Goal: Task Accomplishment & Management: Manage account settings

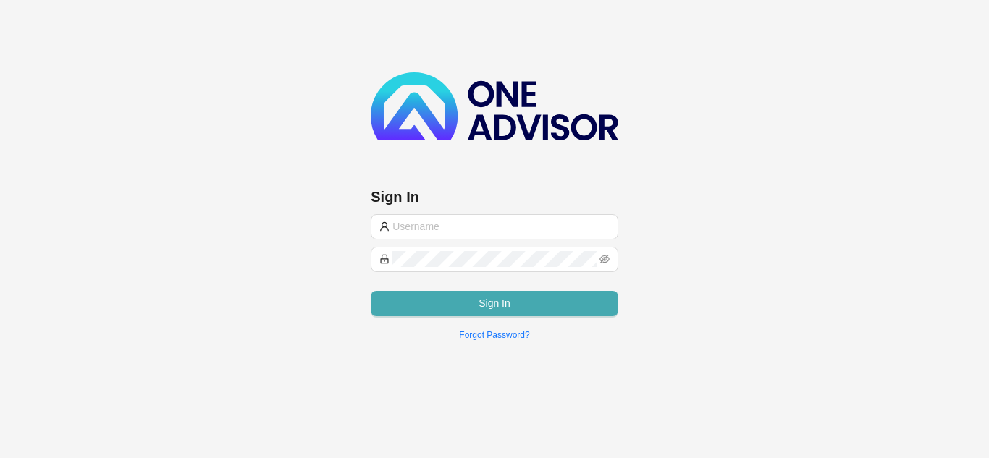
type input "[PERSON_NAME][EMAIL_ADDRESS][PERSON_NAME][PERSON_NAME][DOMAIN_NAME]"
click at [480, 300] on span "Sign In" at bounding box center [495, 303] width 32 height 16
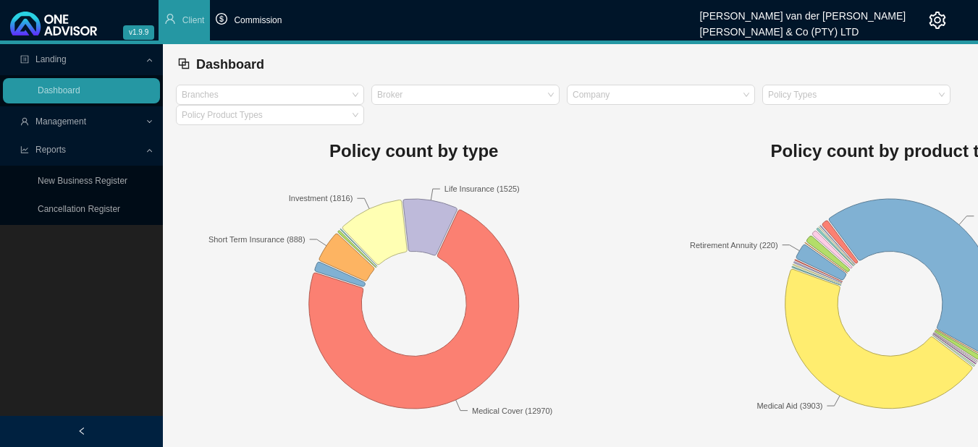
click at [261, 20] on span "Commission" at bounding box center [258, 20] width 48 height 10
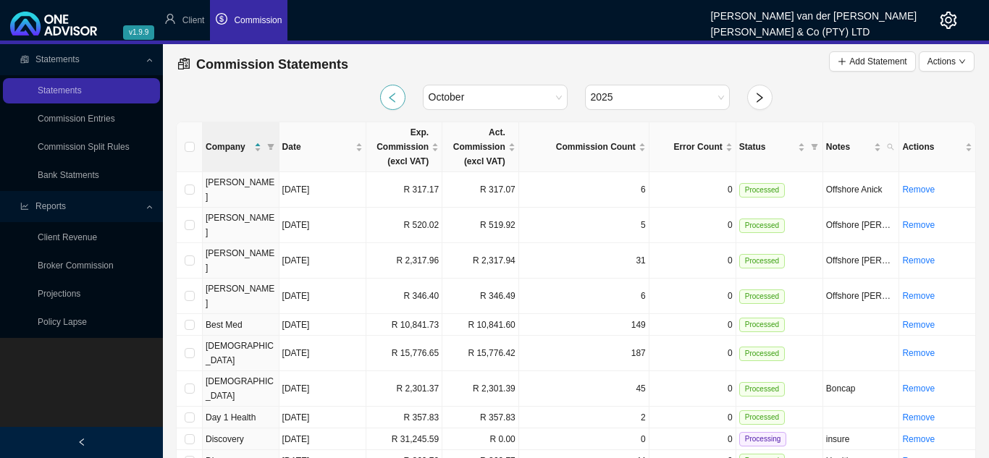
click at [395, 93] on icon "left" at bounding box center [393, 98] width 12 height 12
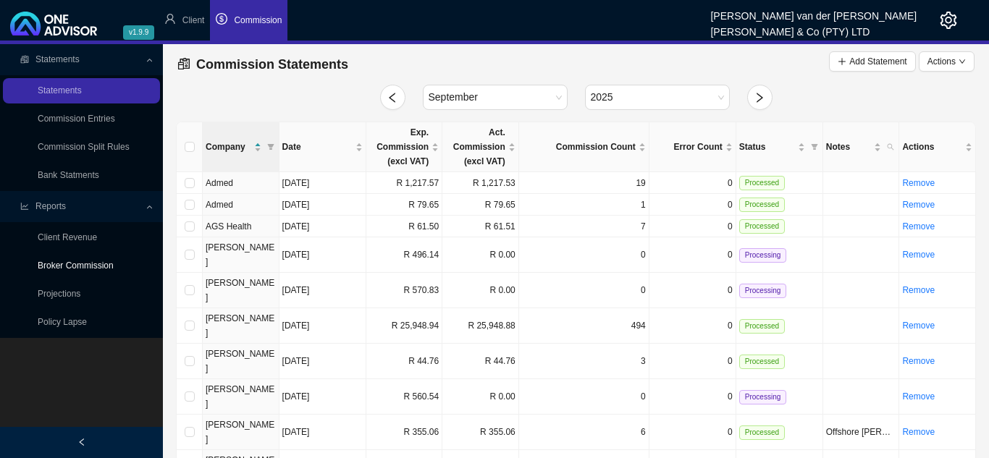
click at [87, 262] on link "Broker Commission" at bounding box center [76, 266] width 76 height 10
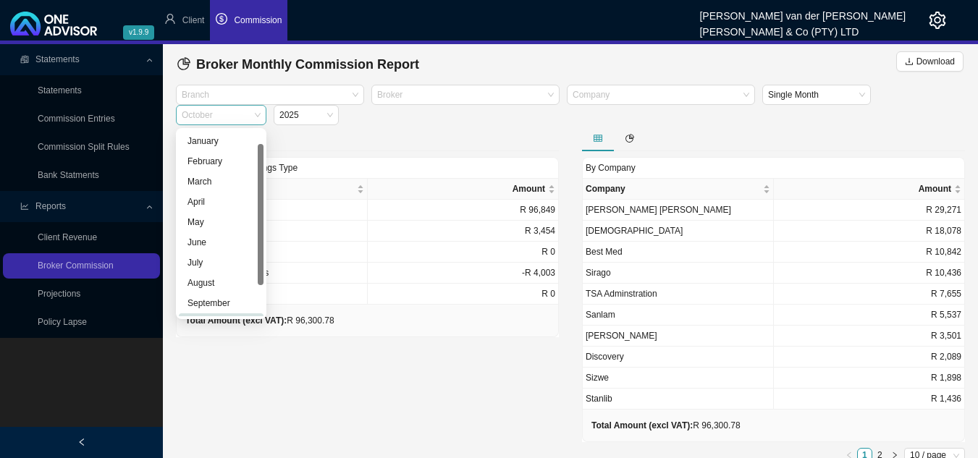
click at [258, 113] on span "October" at bounding box center [221, 115] width 79 height 19
click at [216, 283] on div "September" at bounding box center [220, 286] width 67 height 14
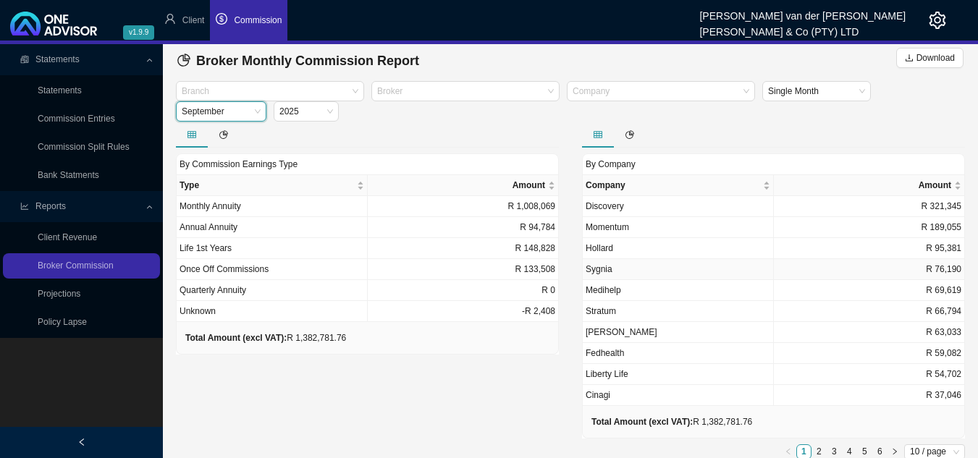
scroll to position [0, 0]
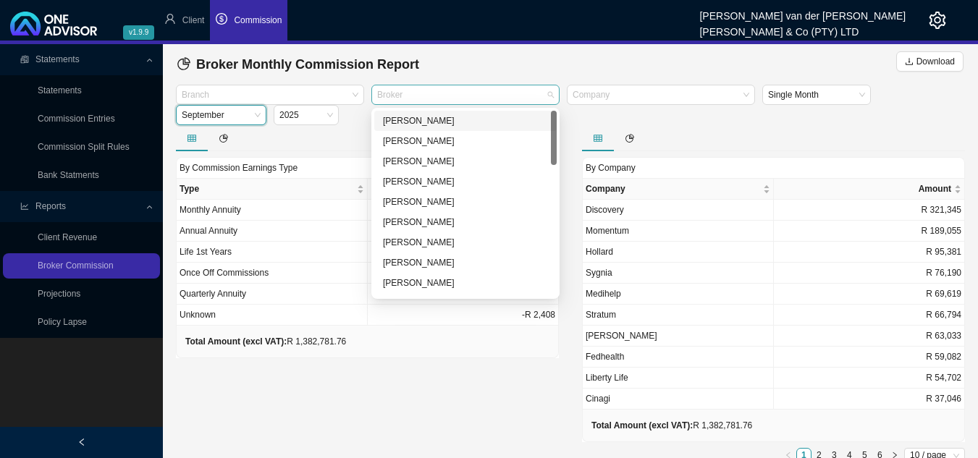
click at [549, 96] on div "Broker" at bounding box center [465, 95] width 188 height 20
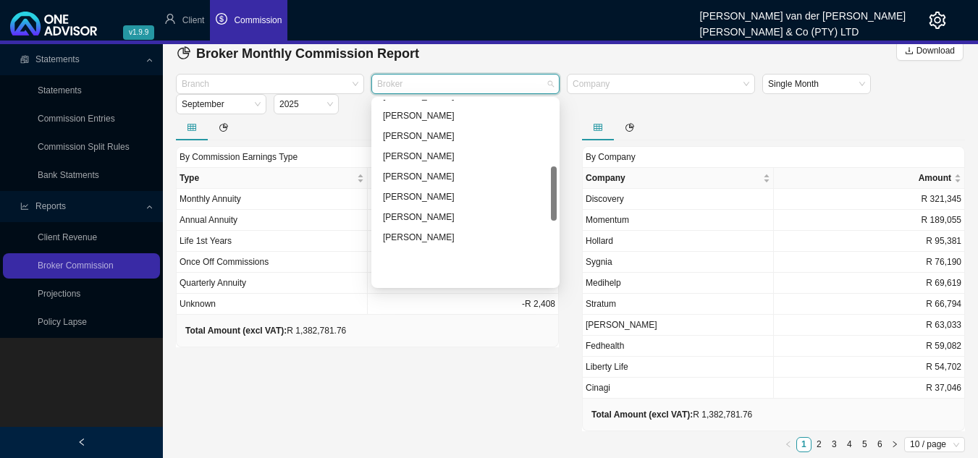
scroll to position [226, 0]
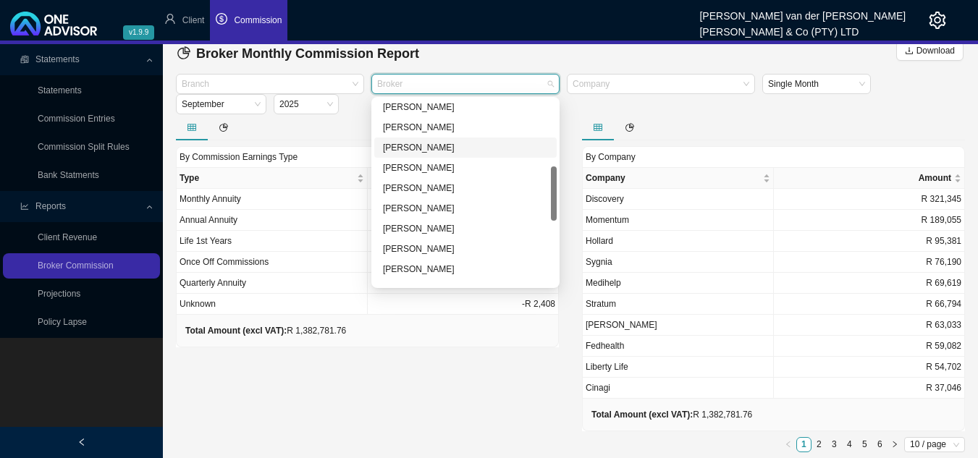
click at [468, 142] on div "[PERSON_NAME]" at bounding box center [465, 147] width 165 height 14
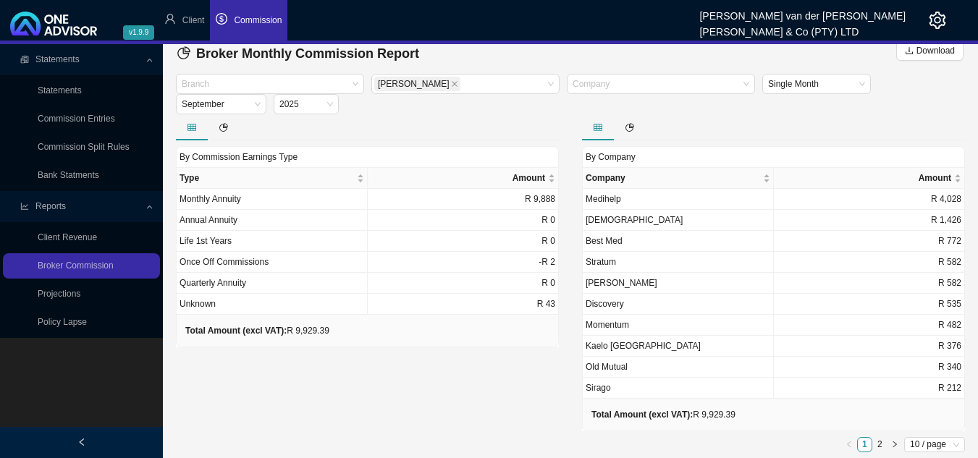
click at [387, 361] on div "By Commission Earnings Type Type Amount Monthly Annuity R 9,888 Annual Annuity …" at bounding box center [367, 286] width 406 height 344
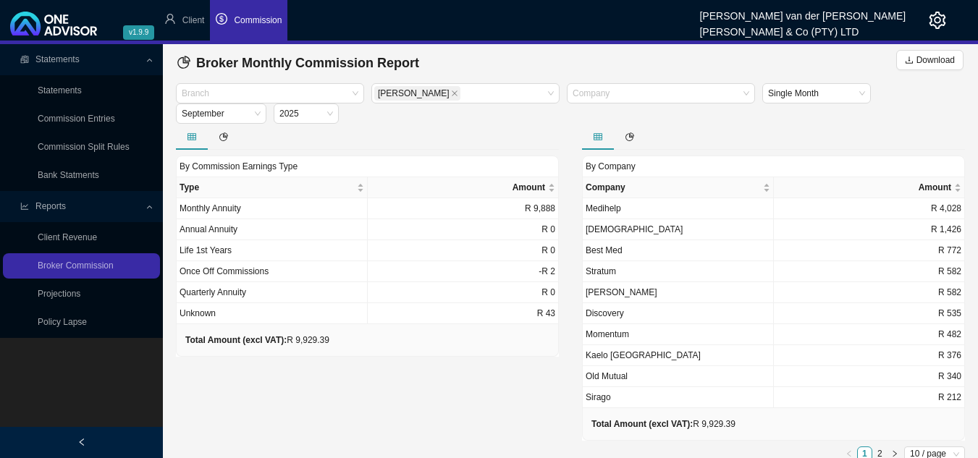
scroll to position [0, 0]
click at [185, 19] on span "Client" at bounding box center [193, 20] width 22 height 10
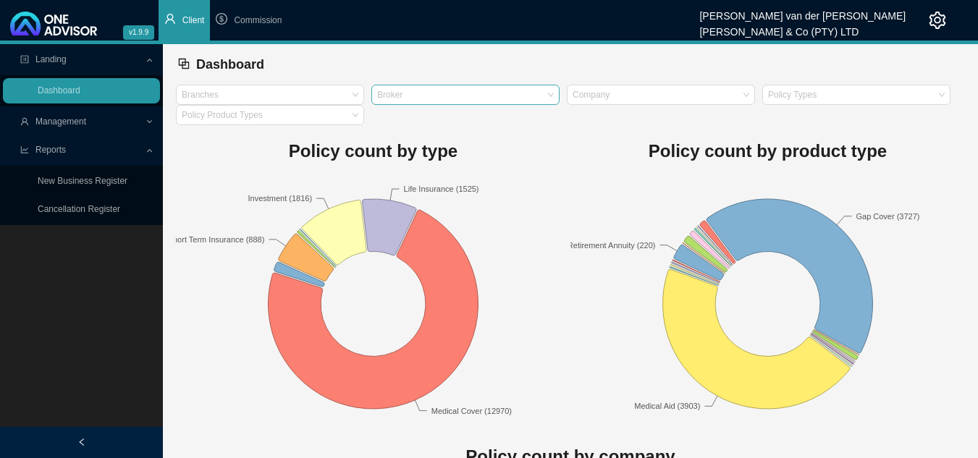
click at [548, 101] on div "Broker" at bounding box center [465, 95] width 188 height 20
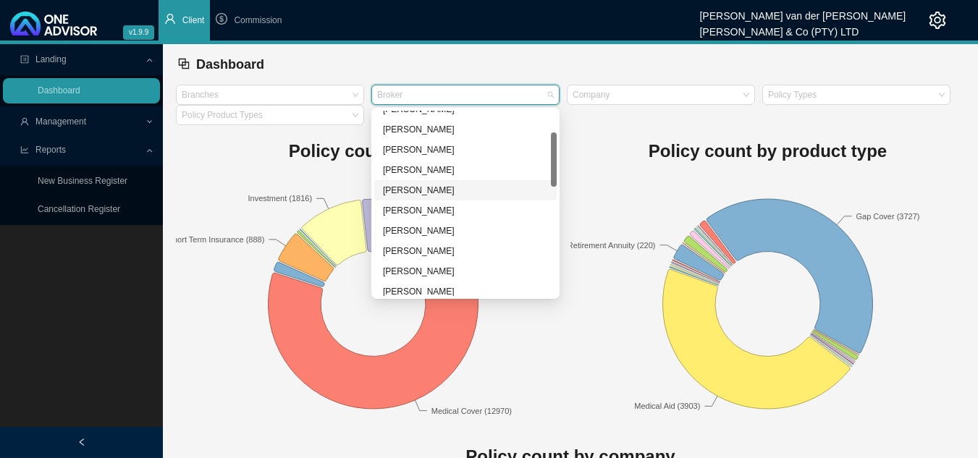
scroll to position [145, 0]
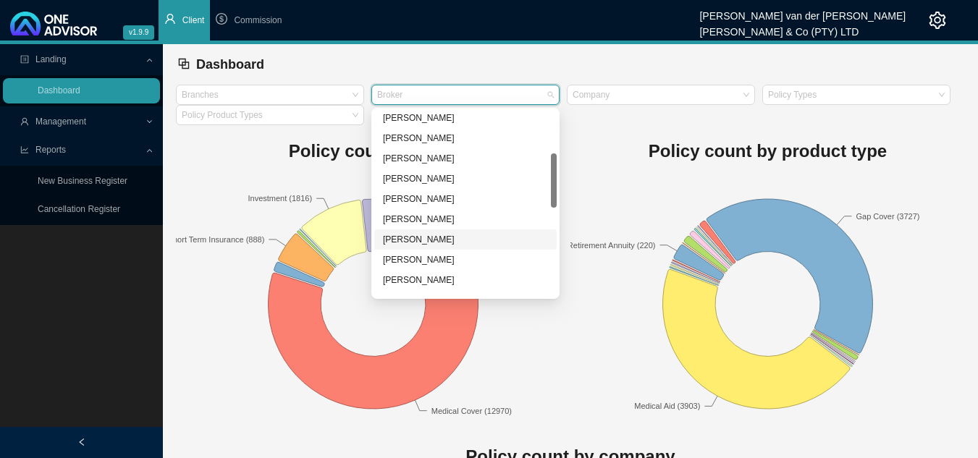
click at [469, 237] on div "[PERSON_NAME]" at bounding box center [465, 239] width 165 height 14
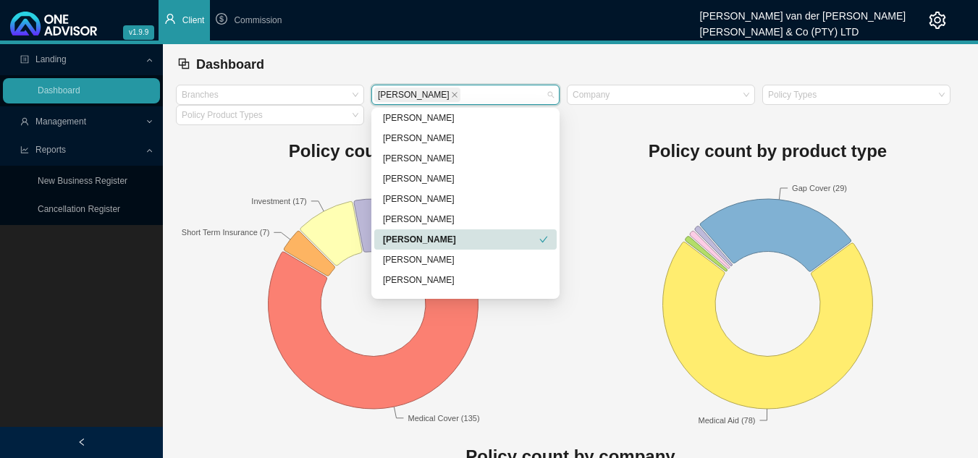
click at [469, 237] on div "[PERSON_NAME]" at bounding box center [461, 239] width 156 height 14
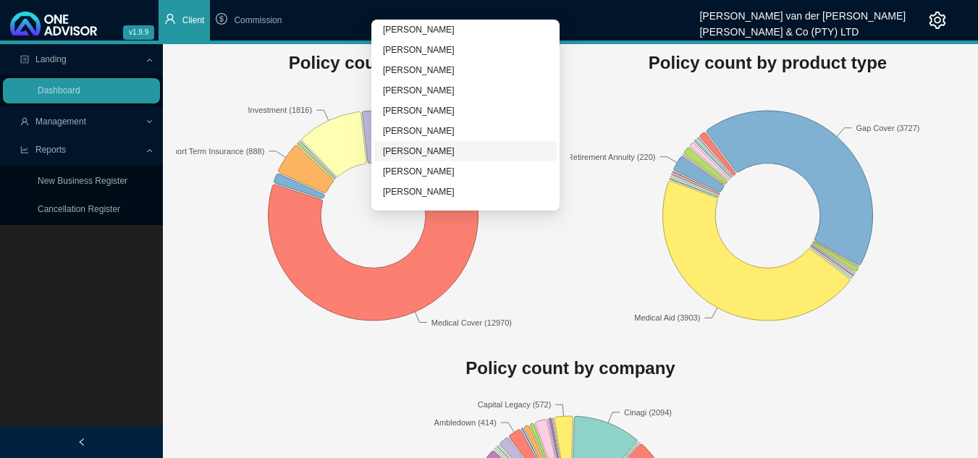
scroll to position [0, 0]
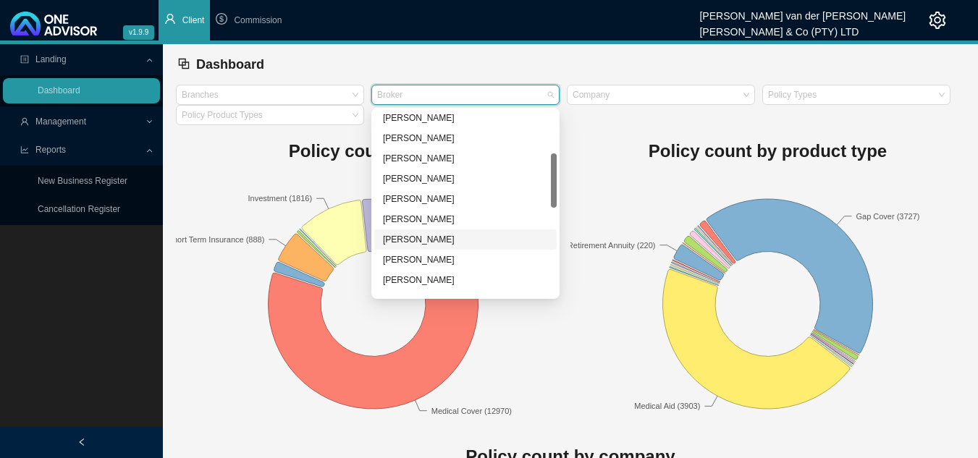
click at [447, 239] on div "[PERSON_NAME]" at bounding box center [465, 239] width 165 height 14
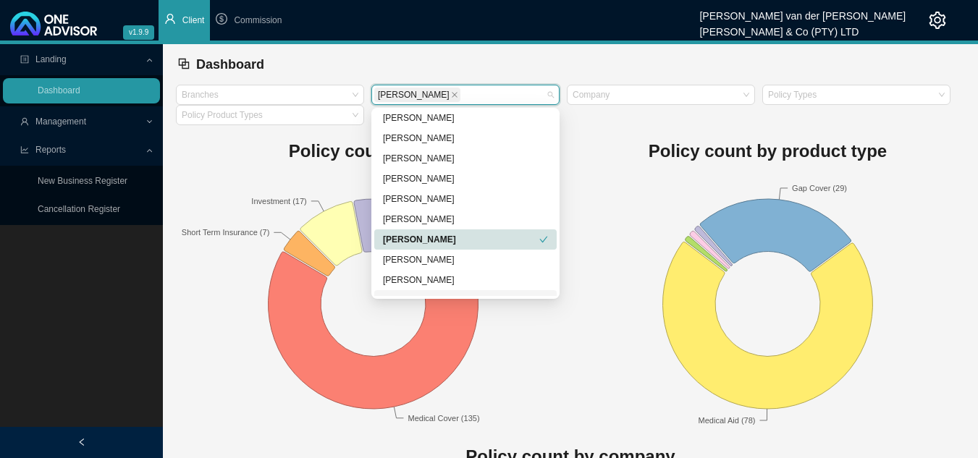
click at [585, 353] on rect at bounding box center [767, 303] width 395 height 253
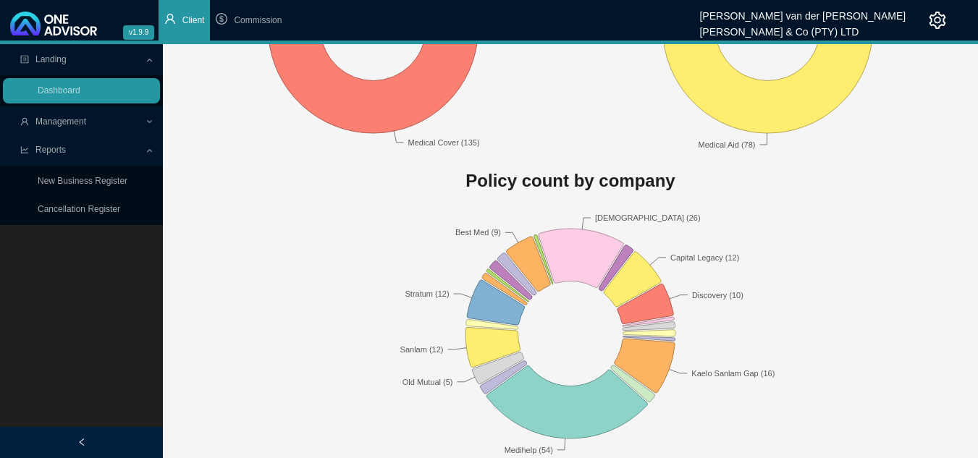
scroll to position [282, 0]
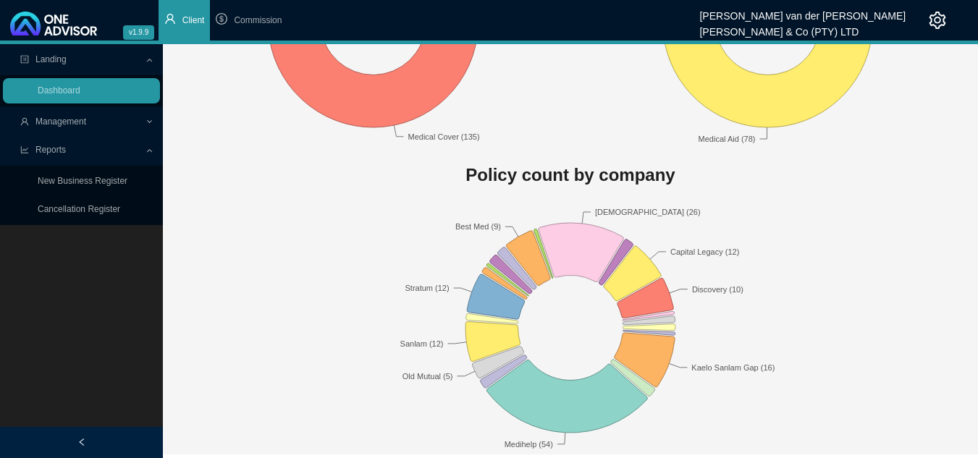
click at [67, 119] on span "Management" at bounding box center [60, 122] width 51 height 10
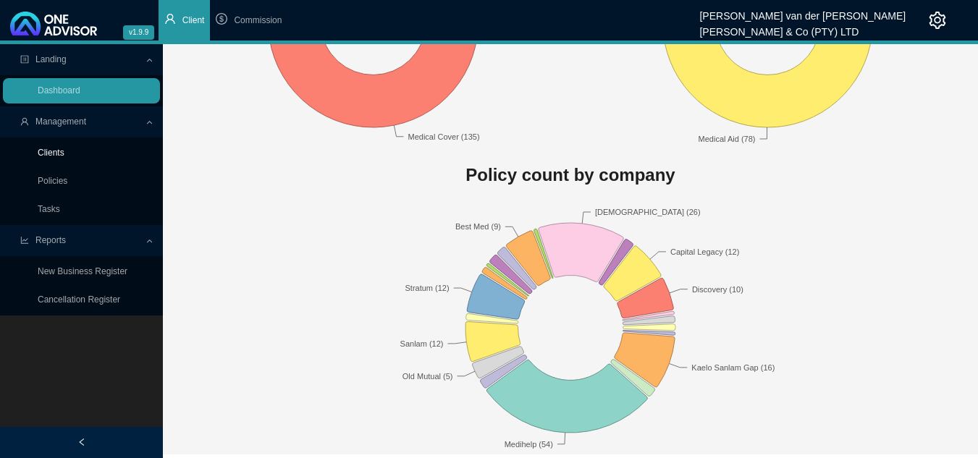
click at [64, 148] on link "Clients" at bounding box center [51, 153] width 27 height 10
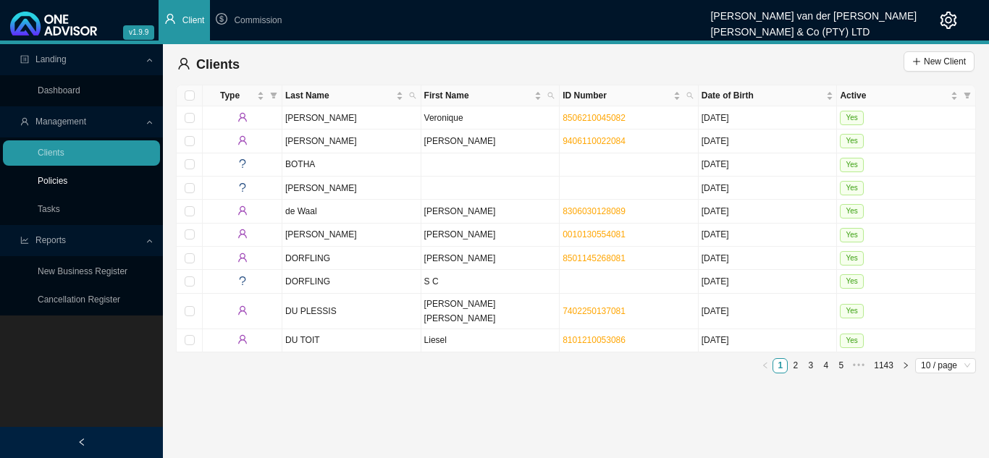
click at [67, 177] on link "Policies" at bounding box center [53, 181] width 30 height 10
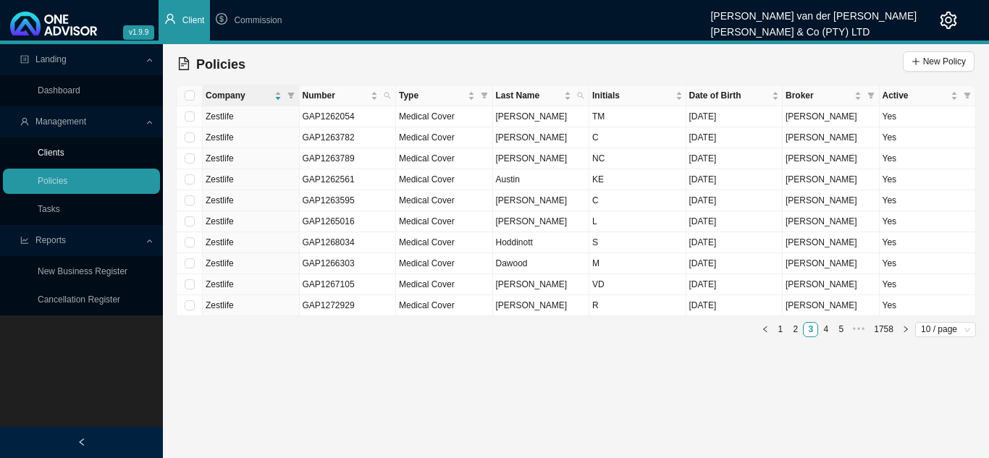
click at [53, 148] on link "Clients" at bounding box center [51, 153] width 27 height 10
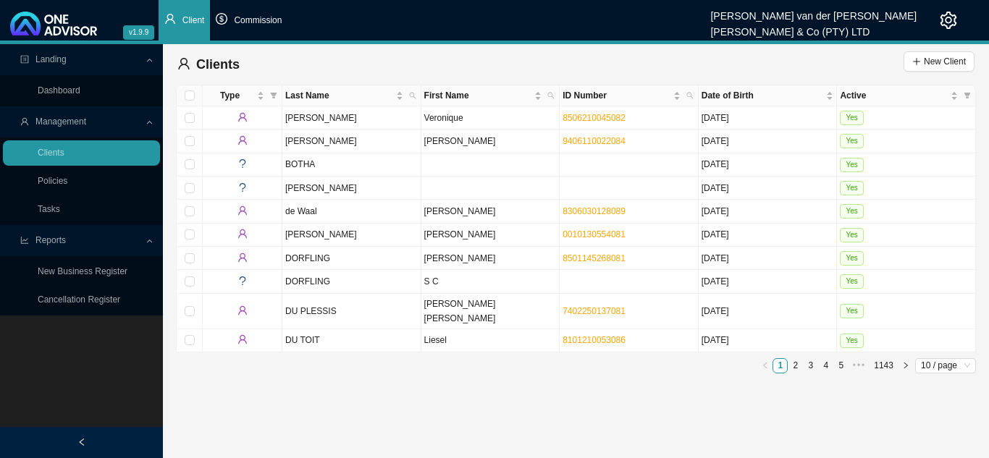
click at [253, 17] on span "Commission" at bounding box center [258, 20] width 48 height 10
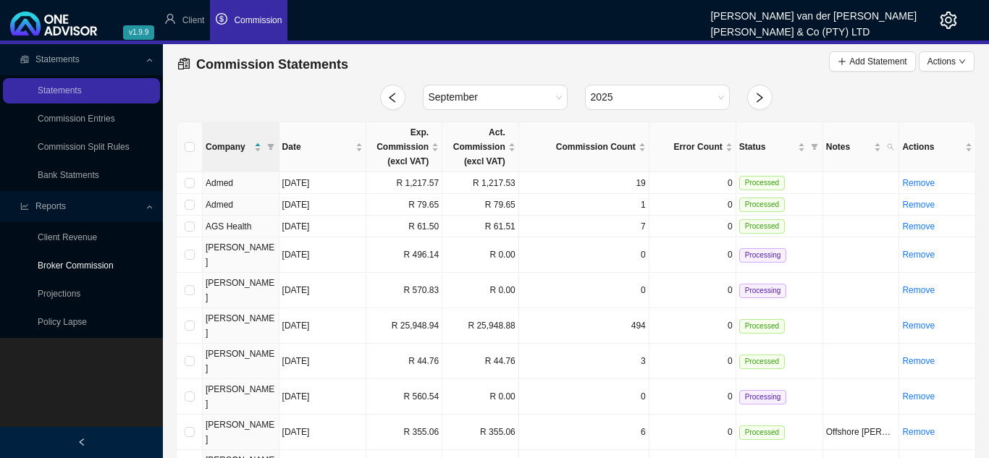
click at [77, 263] on link "Broker Commission" at bounding box center [76, 266] width 76 height 10
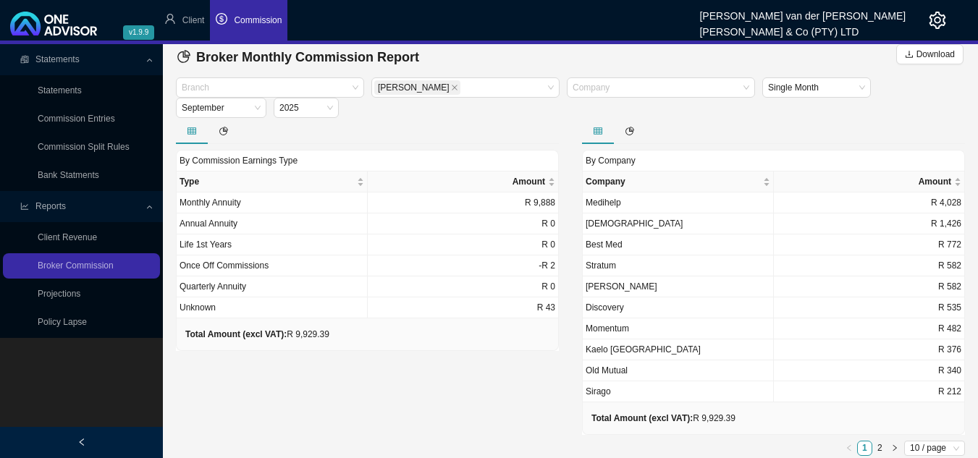
scroll to position [11, 0]
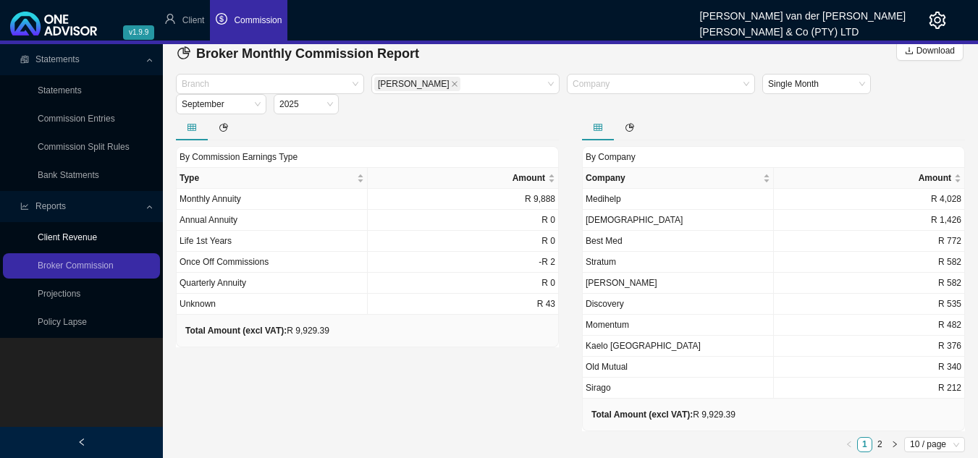
click at [91, 235] on link "Client Revenue" at bounding box center [67, 237] width 59 height 10
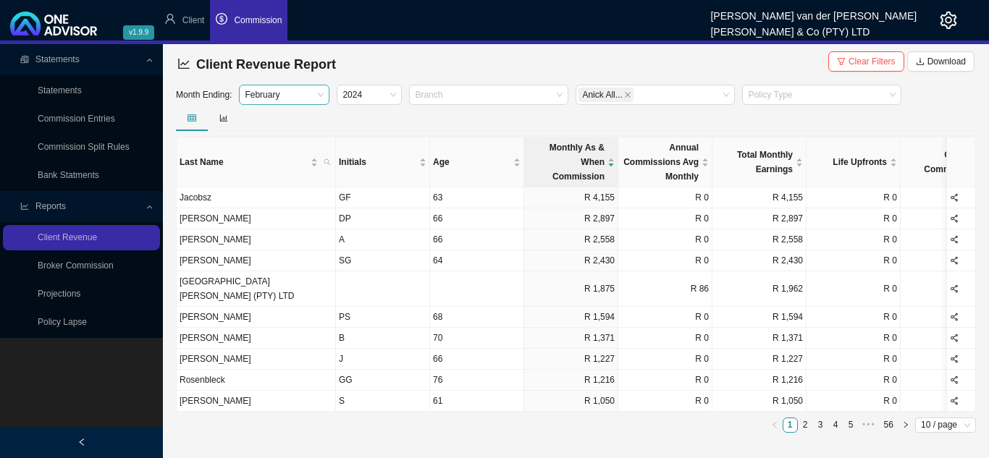
click at [324, 93] on span "February" at bounding box center [284, 94] width 79 height 19
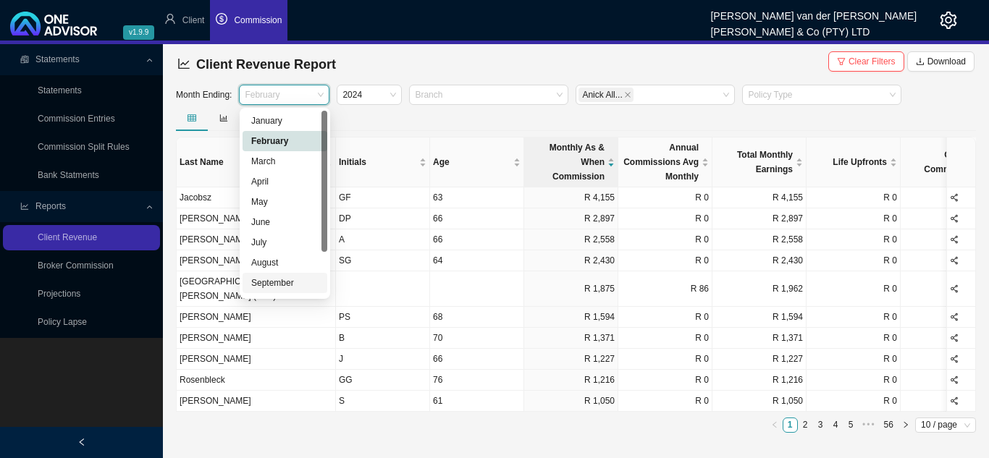
click at [277, 281] on div "September" at bounding box center [284, 283] width 67 height 14
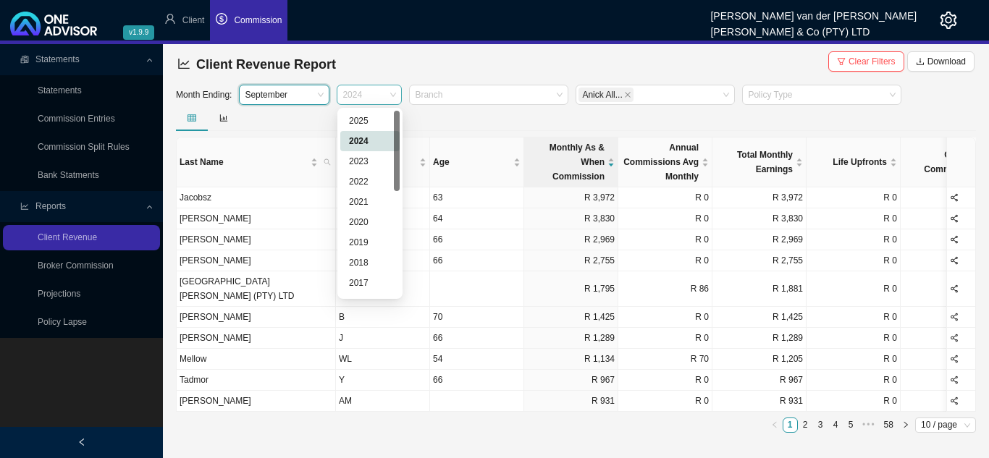
click at [391, 91] on span "2024" at bounding box center [369, 94] width 54 height 19
click at [379, 118] on div "2025" at bounding box center [370, 121] width 42 height 14
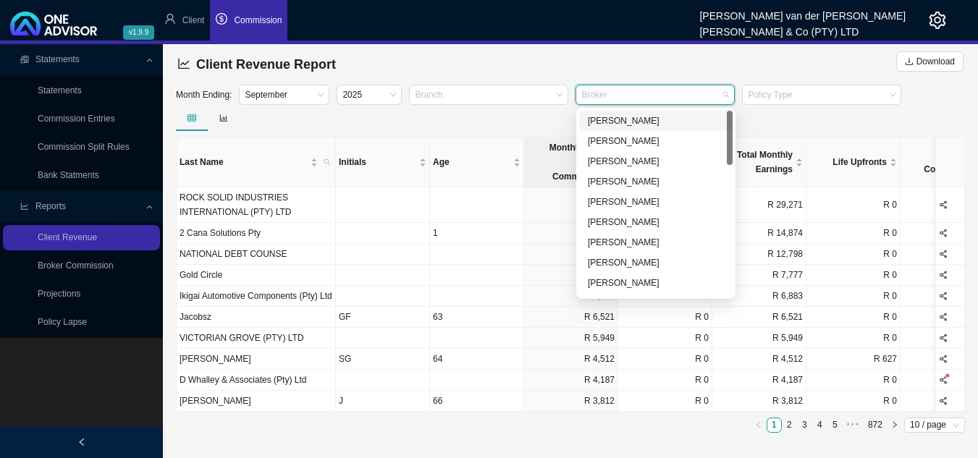
click at [643, 92] on div at bounding box center [648, 95] width 140 height 11
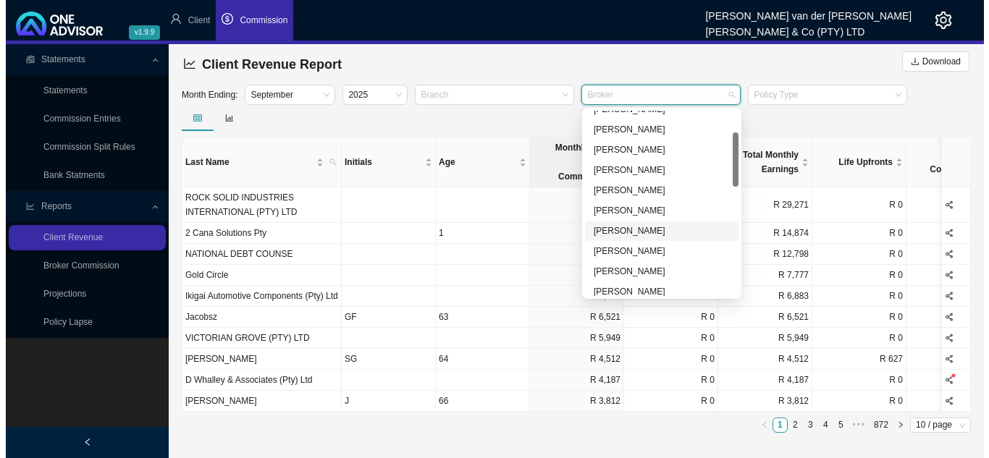
scroll to position [145, 0]
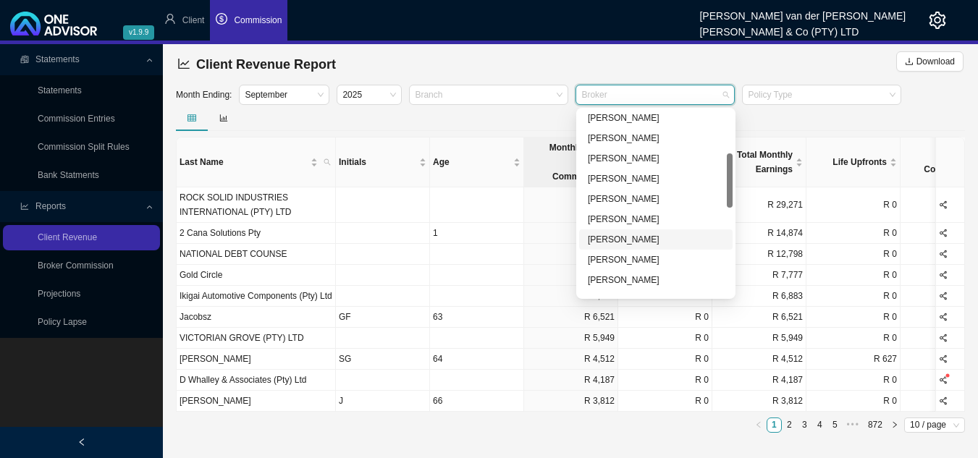
click at [680, 236] on div "[PERSON_NAME]" at bounding box center [656, 239] width 136 height 14
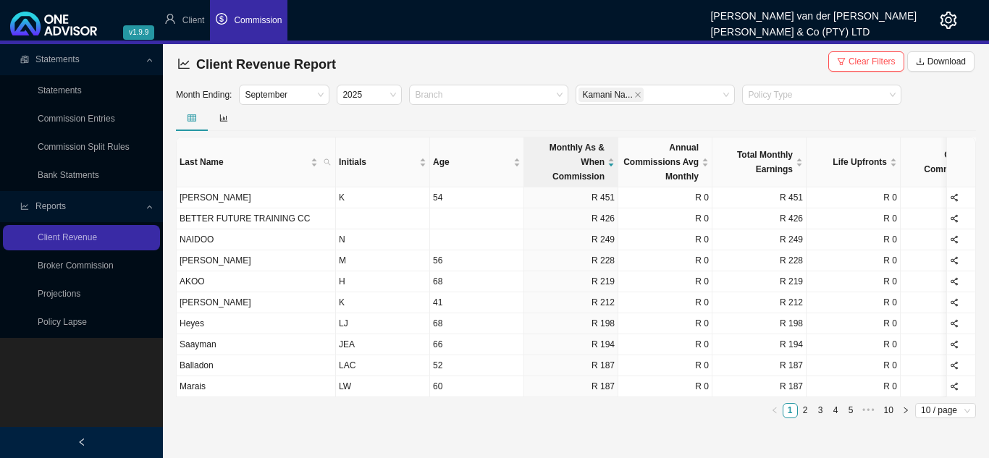
click at [825, 117] on div at bounding box center [576, 118] width 800 height 26
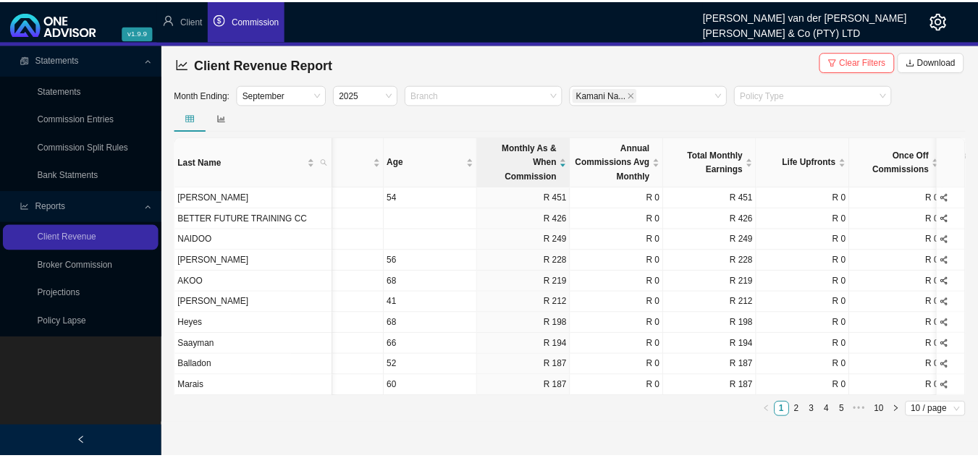
scroll to position [0, 0]
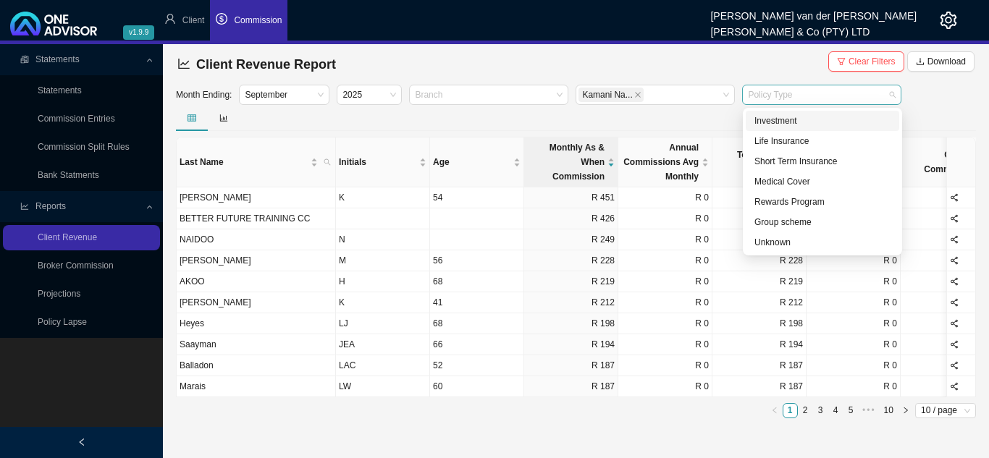
click at [887, 95] on div "Policy Type" at bounding box center [821, 95] width 159 height 20
click at [818, 180] on div "Medical Cover" at bounding box center [822, 181] width 136 height 14
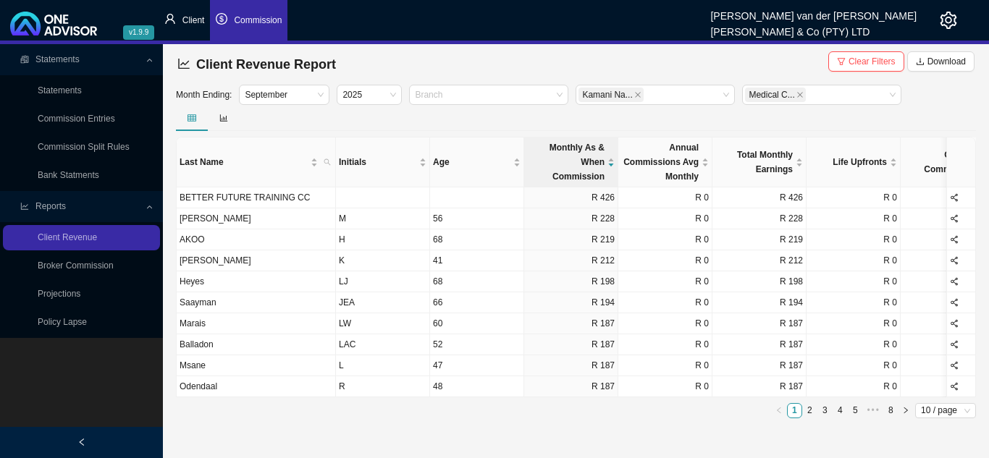
click at [188, 20] on span "Client" at bounding box center [193, 20] width 22 height 10
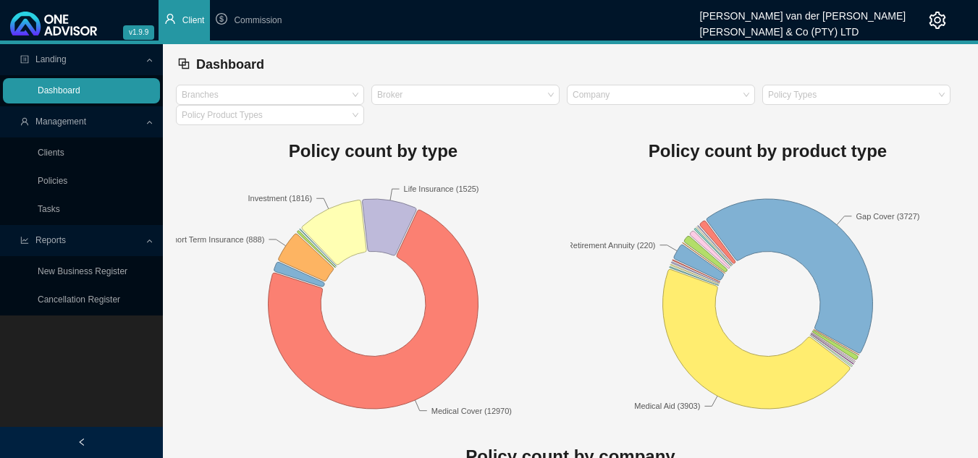
click at [70, 85] on link "Dashboard" at bounding box center [59, 90] width 43 height 10
click at [551, 96] on div "Broker" at bounding box center [465, 95] width 188 height 20
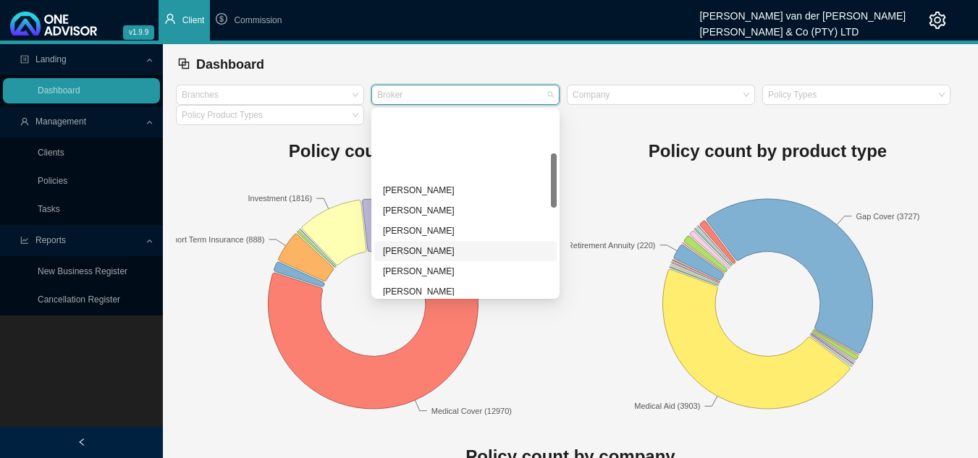
scroll to position [145, 0]
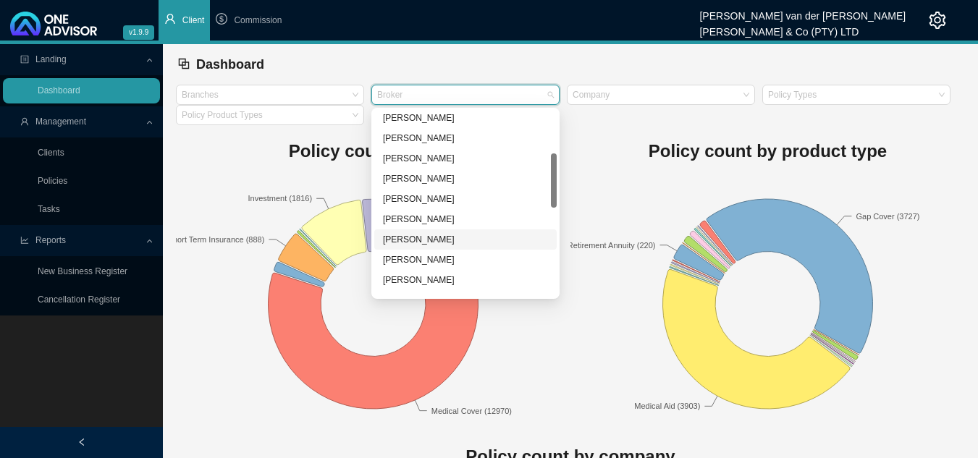
click at [476, 241] on div "[PERSON_NAME]" at bounding box center [465, 239] width 165 height 14
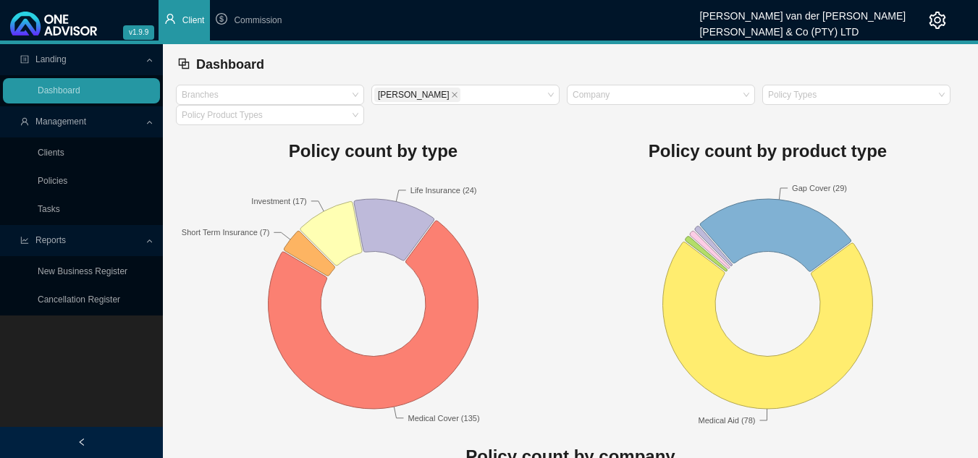
click at [589, 231] on rect at bounding box center [767, 303] width 395 height 253
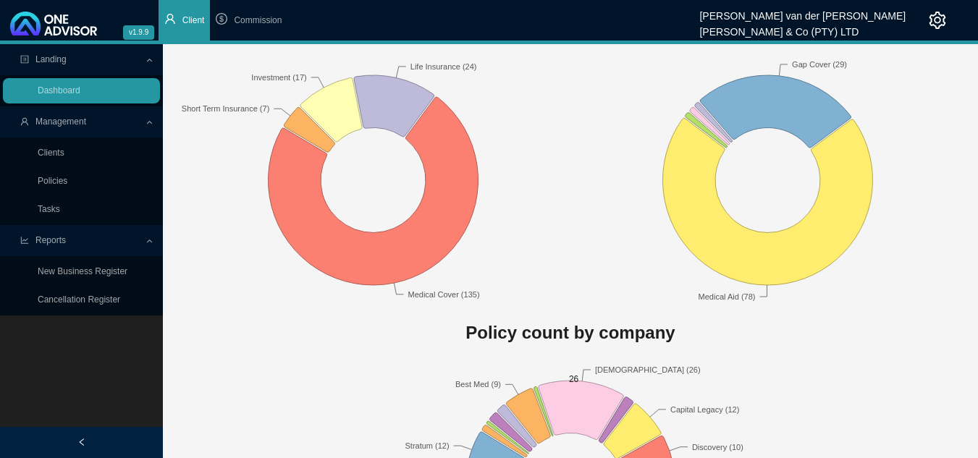
scroll to position [0, 0]
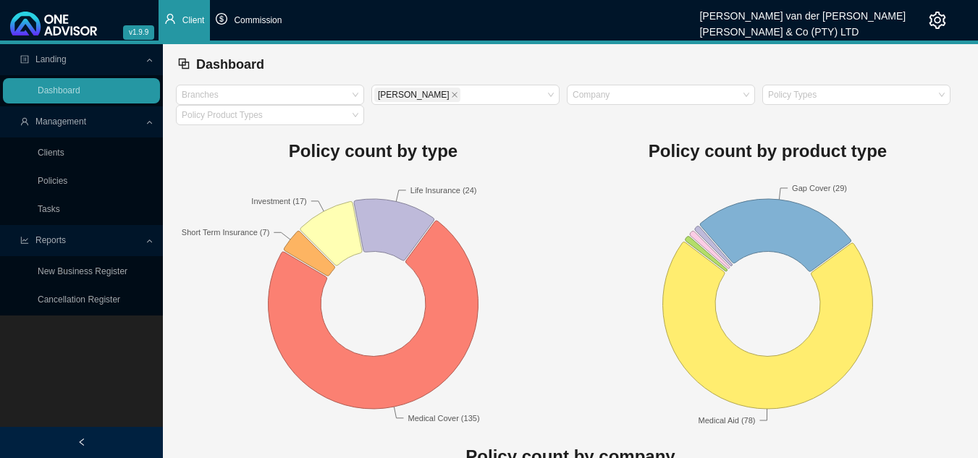
click at [270, 20] on span "Commission" at bounding box center [258, 20] width 48 height 10
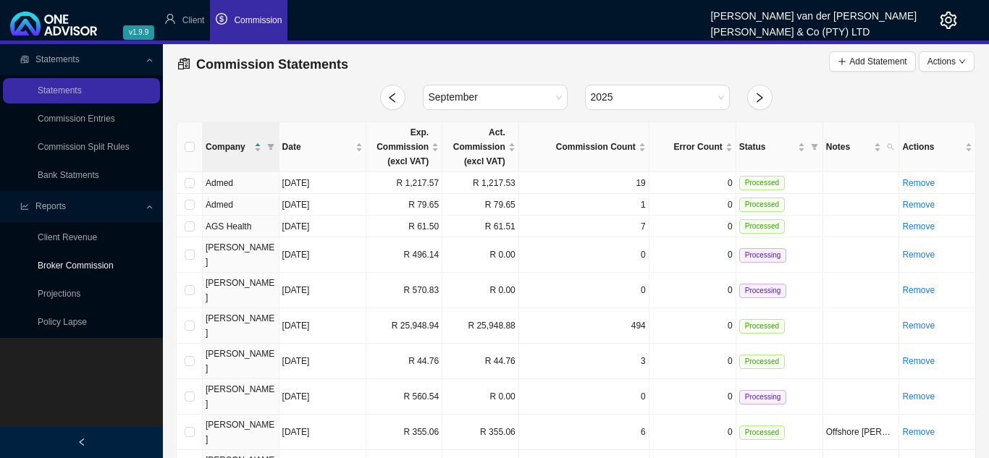
click at [48, 263] on link "Broker Commission" at bounding box center [76, 266] width 76 height 10
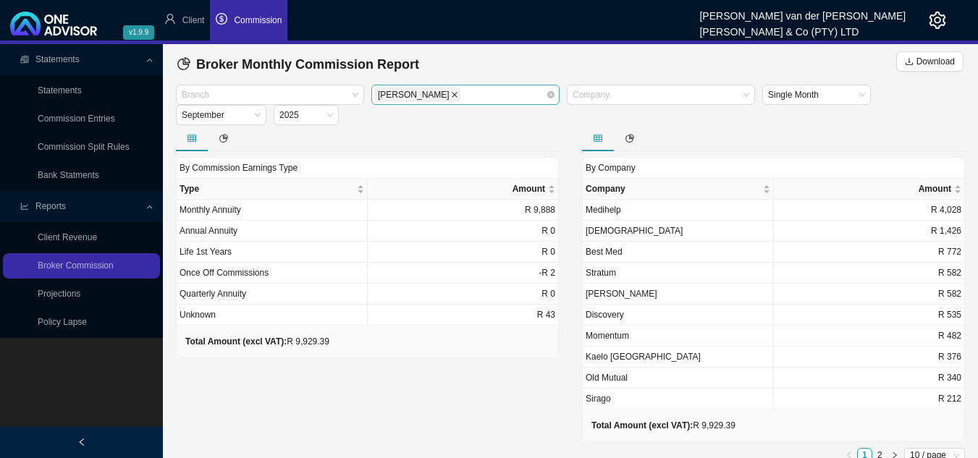
click at [452, 96] on icon "close" at bounding box center [455, 95] width 6 height 6
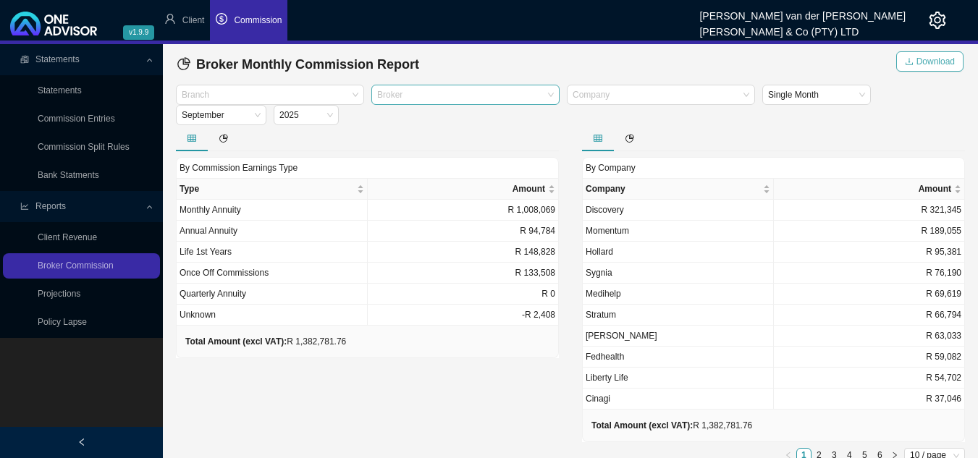
click at [924, 59] on span "Download" at bounding box center [935, 61] width 38 height 14
click at [934, 20] on icon "setting" at bounding box center [937, 20] width 17 height 17
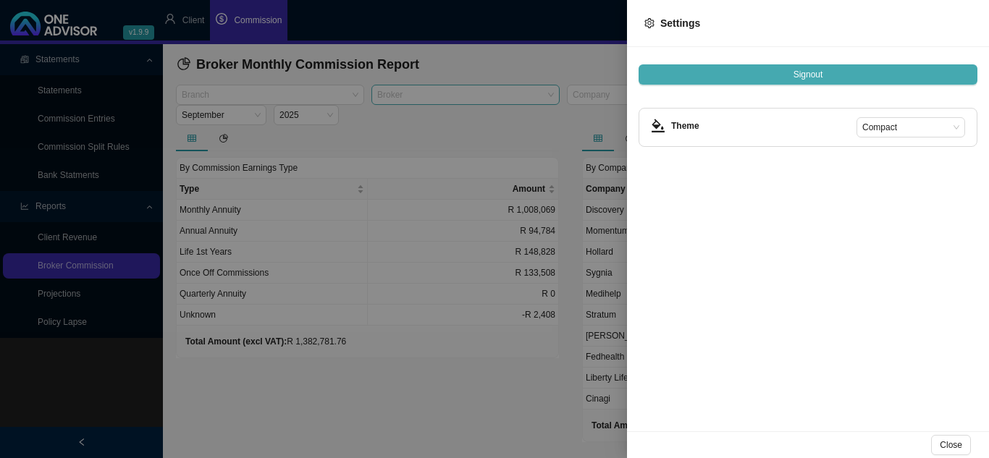
click at [761, 68] on button "Signout" at bounding box center [807, 74] width 339 height 20
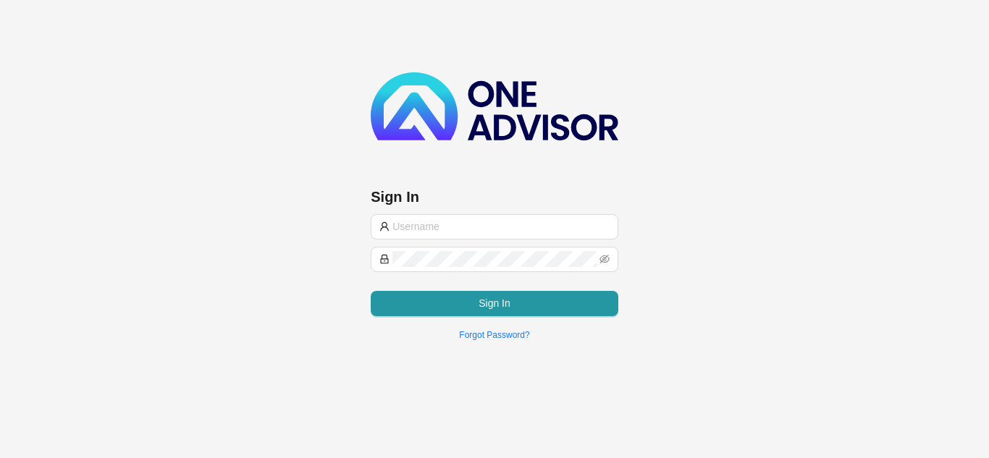
type input "[PERSON_NAME][EMAIL_ADDRESS][PERSON_NAME][PERSON_NAME][DOMAIN_NAME]"
